Goal: Information Seeking & Learning: Learn about a topic

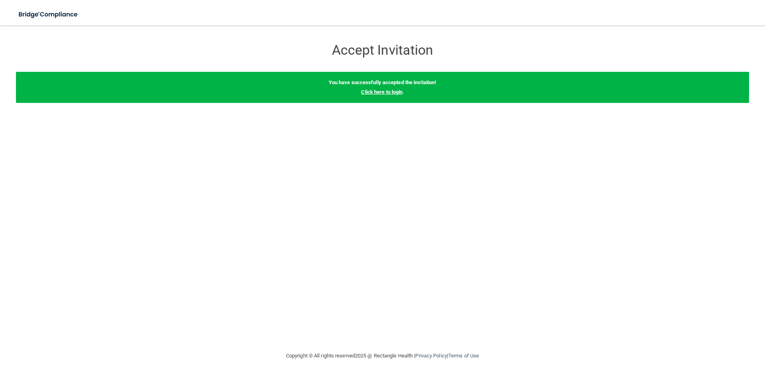
click at [375, 93] on link "Click here to login" at bounding box center [381, 92] width 41 height 6
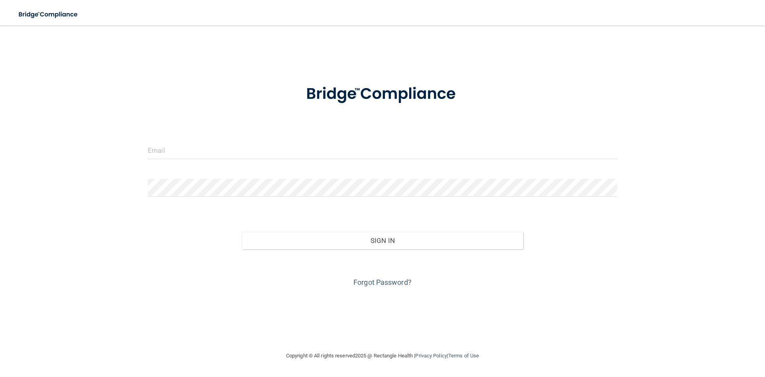
click at [194, 138] on form "Invalid email/password. You don't have permission to access that page. Sign In …" at bounding box center [382, 180] width 469 height 215
click at [192, 140] on form "Invalid email/password. You don't have permission to access that page. Sign In …" at bounding box center [382, 180] width 469 height 215
click at [192, 149] on input "email" at bounding box center [382, 150] width 469 height 18
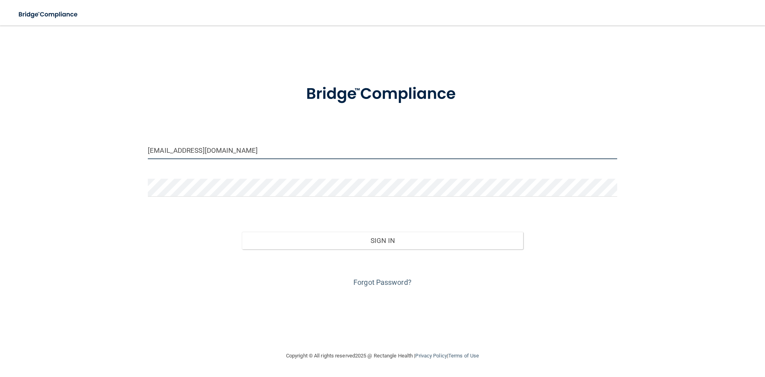
type input "[EMAIL_ADDRESS][DOMAIN_NAME]"
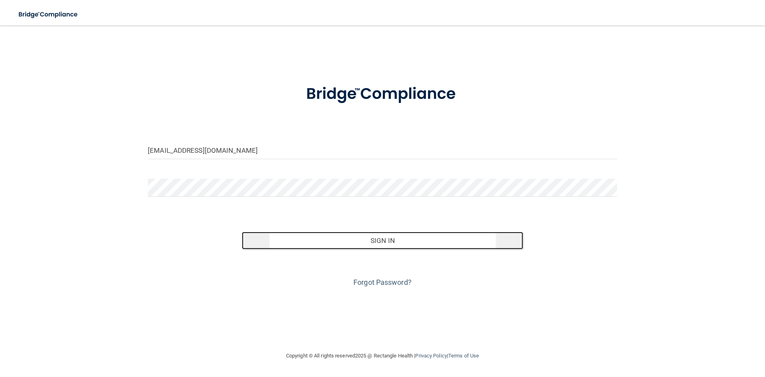
click at [423, 247] on button "Sign In" at bounding box center [383, 240] width 282 height 18
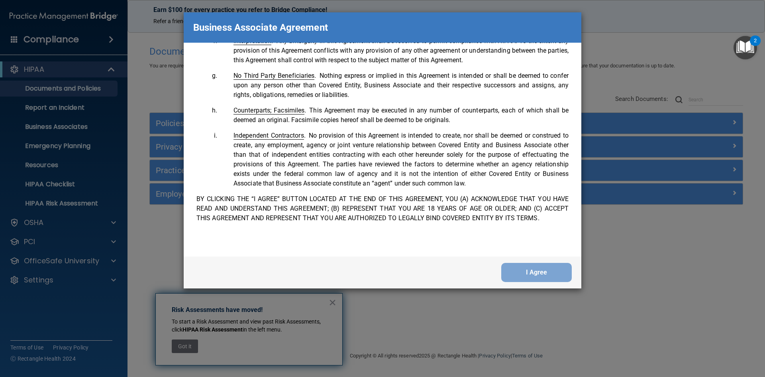
scroll to position [1625, 0]
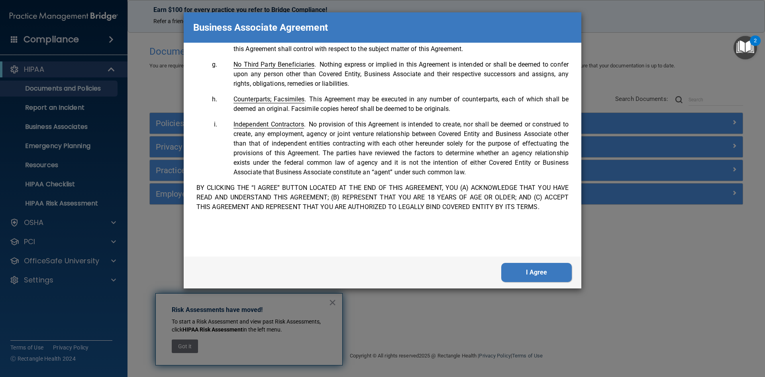
click at [545, 273] on button "I Agree" at bounding box center [536, 272] width 71 height 19
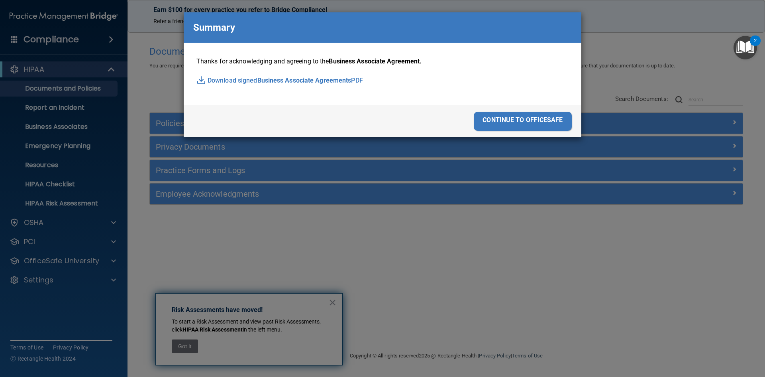
click at [544, 117] on div "continue to officesafe" at bounding box center [523, 121] width 98 height 19
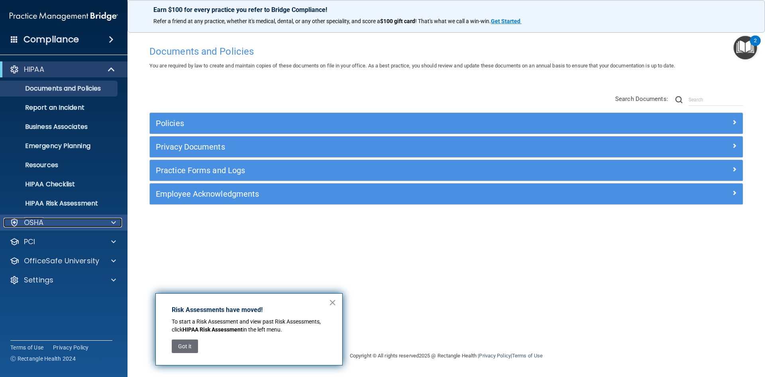
click at [82, 222] on div "OSHA" at bounding box center [53, 223] width 99 height 10
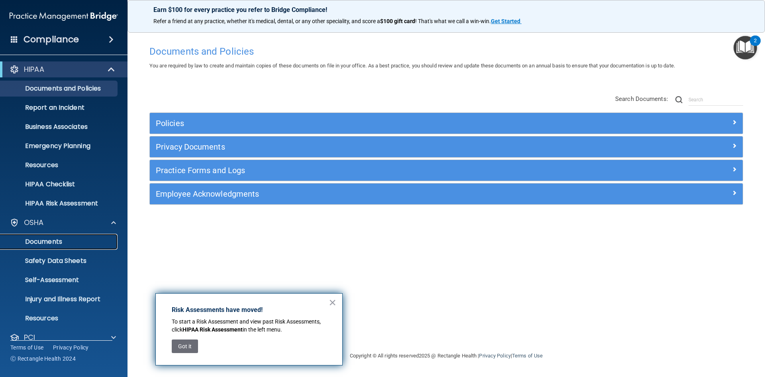
click at [84, 244] on p "Documents" at bounding box center [59, 241] width 109 height 8
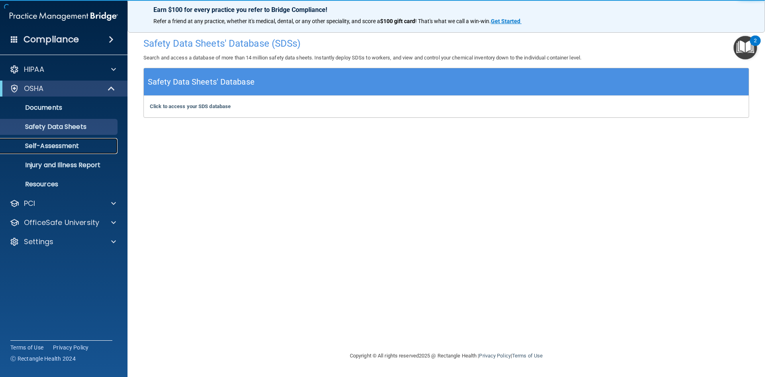
click at [71, 143] on p "Self-Assessment" at bounding box center [59, 146] width 109 height 8
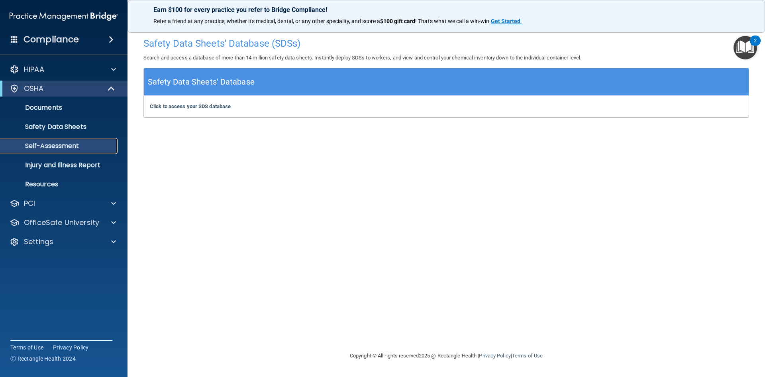
click at [63, 149] on p "Self-Assessment" at bounding box center [59, 146] width 109 height 8
click at [46, 143] on p "Self-Assessment" at bounding box center [59, 146] width 109 height 8
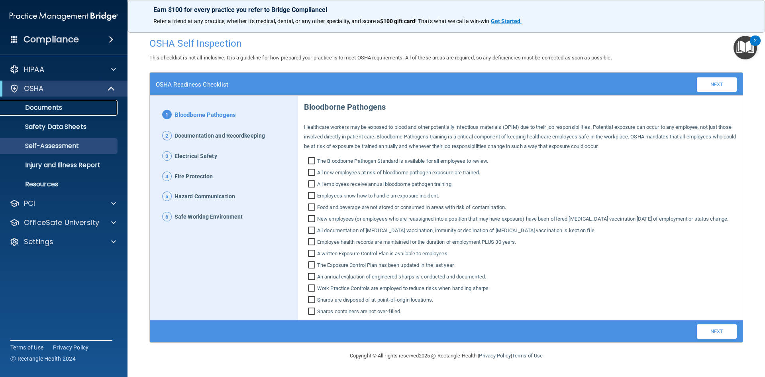
click at [64, 108] on p "Documents" at bounding box center [59, 108] width 109 height 8
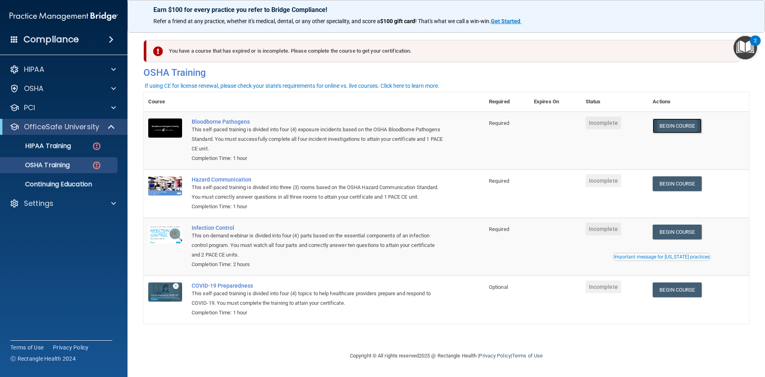
click at [691, 125] on link "Begin Course" at bounding box center [677, 125] width 49 height 15
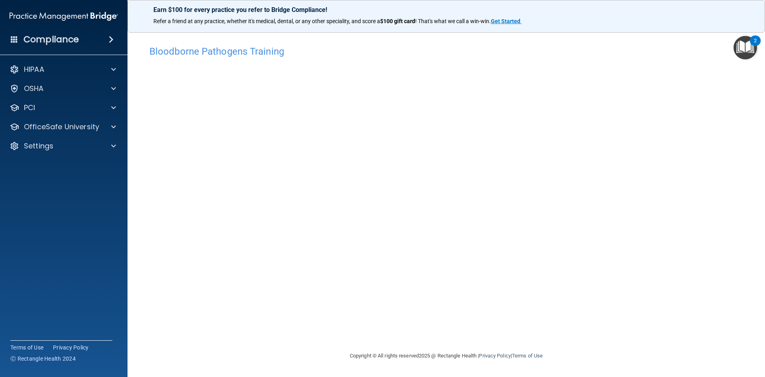
click at [746, 51] on img "Open Resource Center, 2 new notifications" at bounding box center [746, 48] width 24 height 24
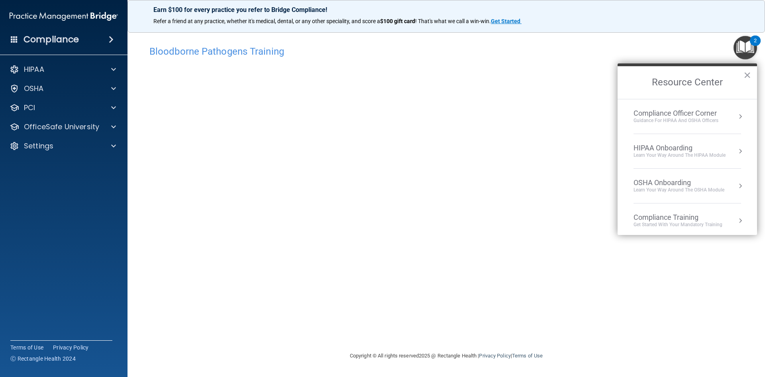
click at [746, 51] on img "Open Resource Center, 2 new notifications" at bounding box center [746, 48] width 24 height 24
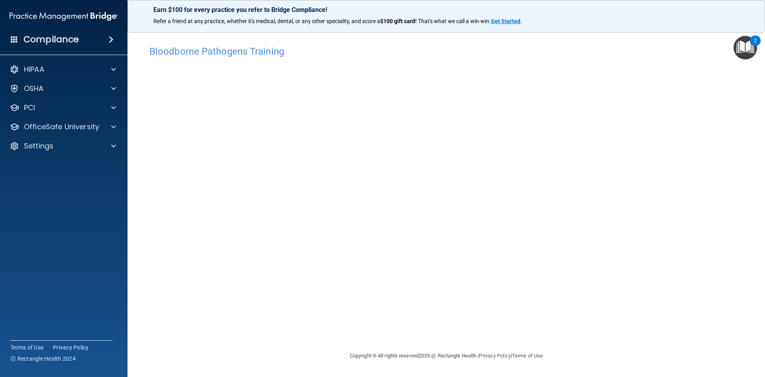
click at [744, 45] on img "Open Resource Center, 2 new notifications" at bounding box center [746, 48] width 24 height 24
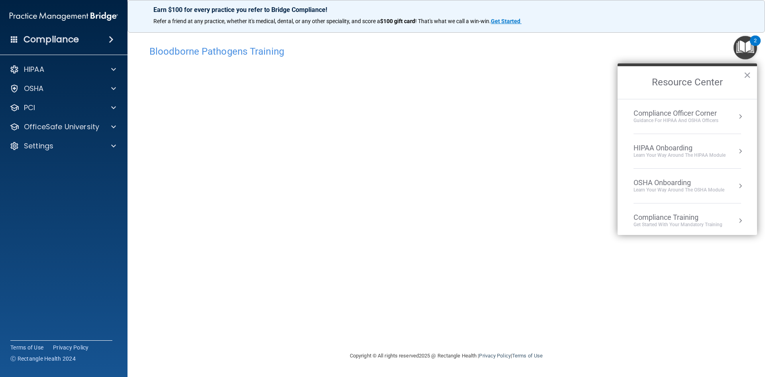
click at [744, 45] on img "Open Resource Center, 2 new notifications" at bounding box center [746, 48] width 24 height 24
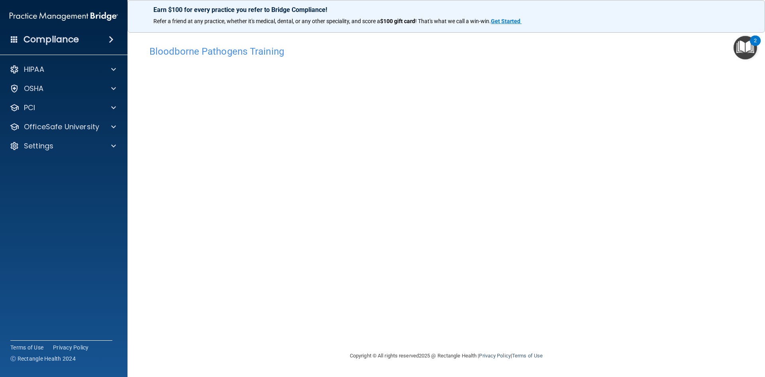
click at [398, 323] on div "Bloodborne Pathogens Training This course doesn’t expire until . Are you sure y…" at bounding box center [446, 195] width 606 height 309
